Goal: Information Seeking & Learning: Learn about a topic

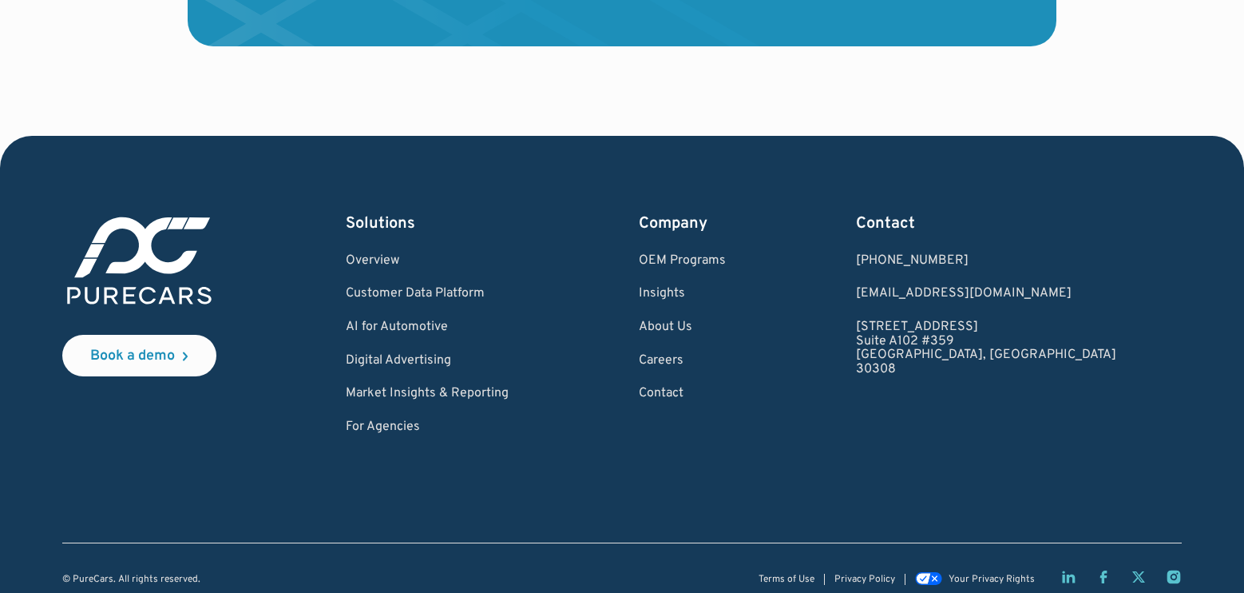
scroll to position [4951, 0]
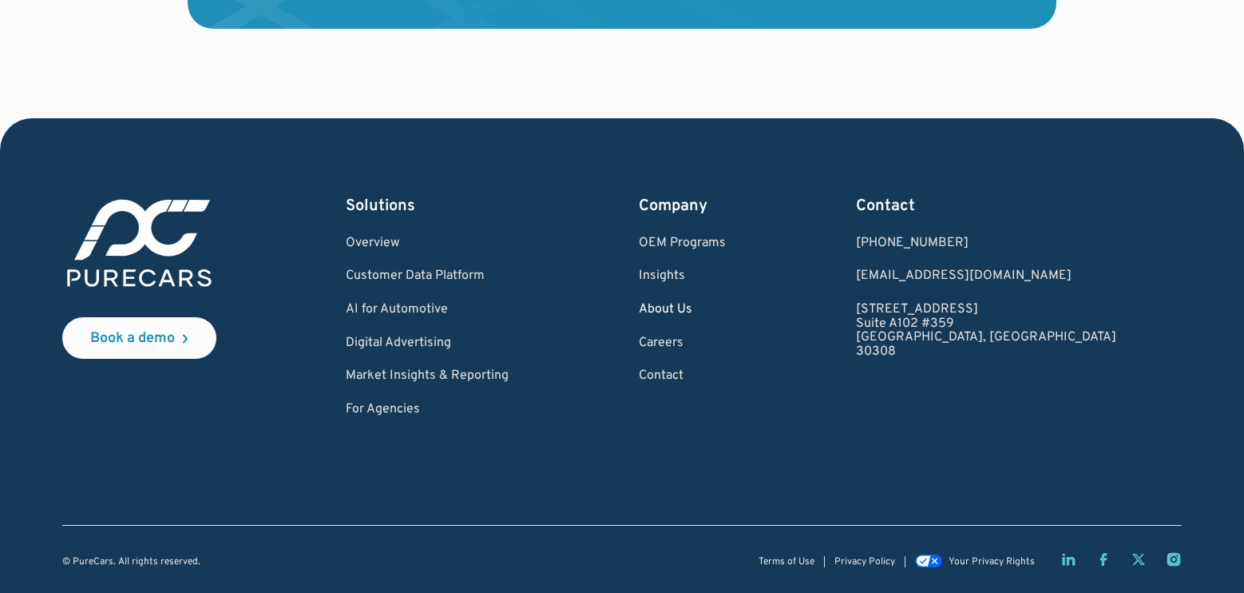
click at [726, 303] on link "About Us" at bounding box center [682, 310] width 87 height 14
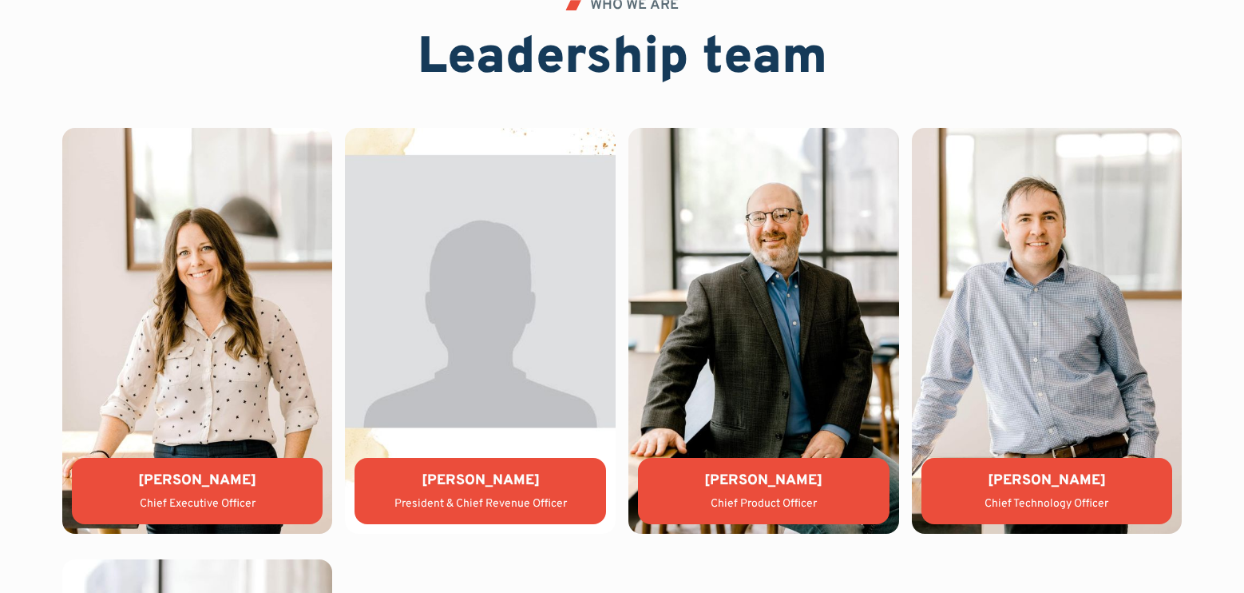
scroll to position [3588, 0]
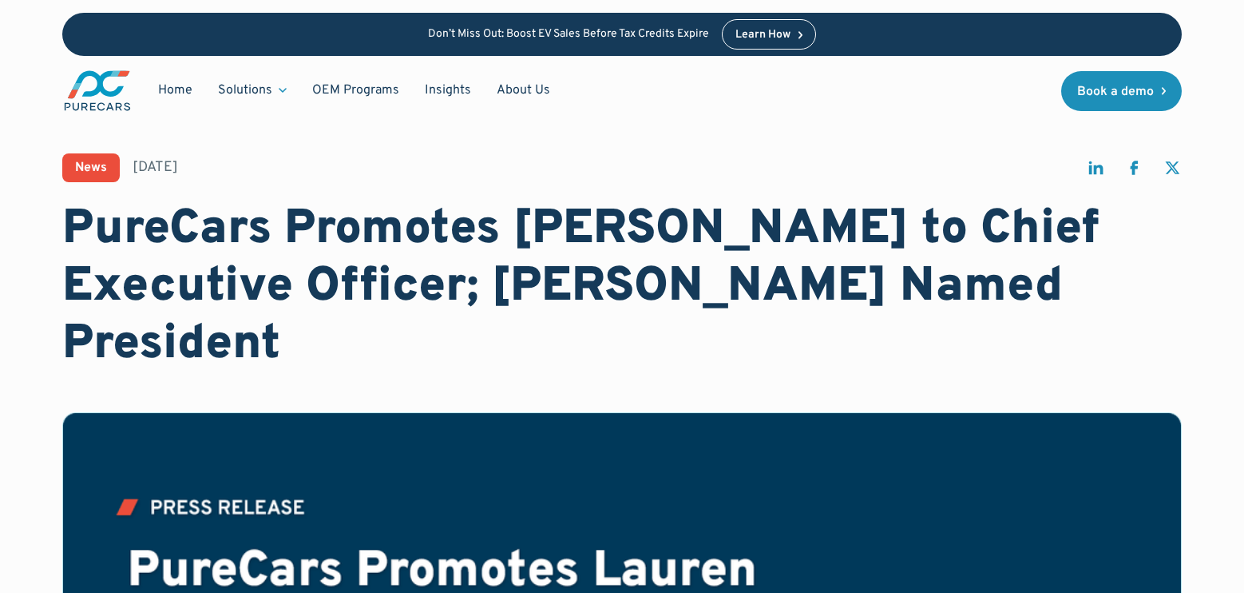
click at [461, 182] on div "News [DATE] PureCars Promotes [PERSON_NAME] to Chief Executive Officer; [PERSON…" at bounding box center [622, 263] width 1120 height 220
